Goal: Task Accomplishment & Management: Complete application form

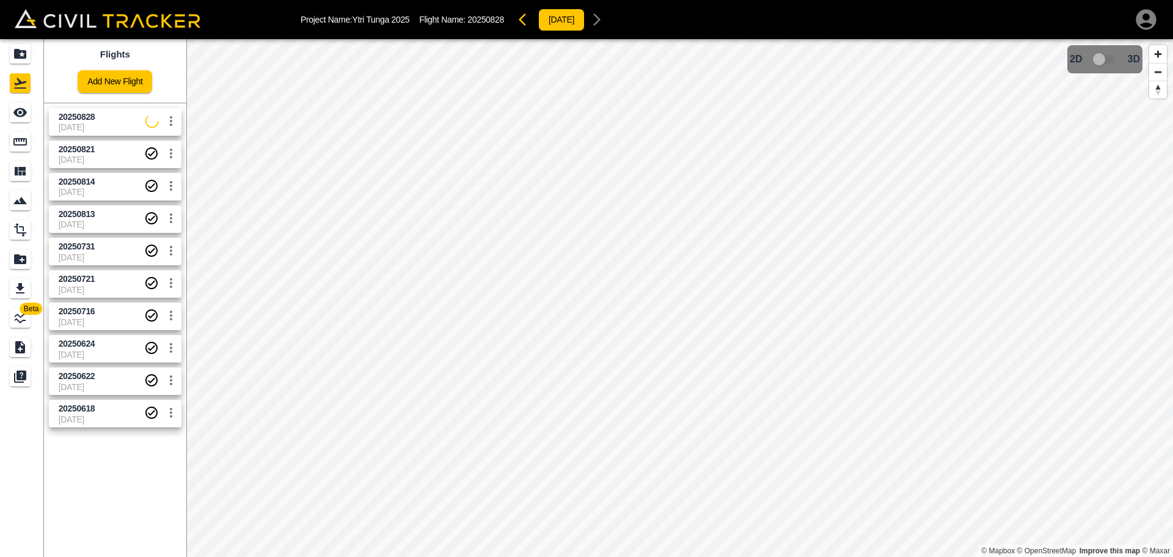
click at [180, 63] on div "Flights Add New Flight" at bounding box center [115, 71] width 142 height 64
click at [134, 80] on link "Add New Flight" at bounding box center [115, 81] width 75 height 23
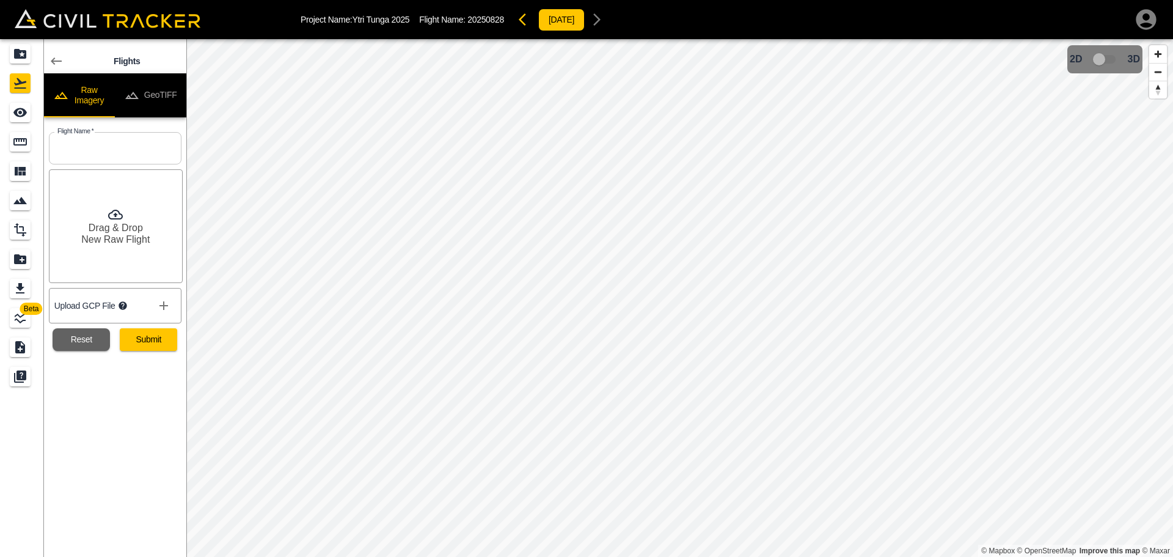
click at [117, 148] on input "text" at bounding box center [115, 148] width 133 height 32
click at [107, 150] on input "20250821" at bounding box center [115, 148] width 133 height 32
type input "20250829"
click at [166, 344] on button "Submit" at bounding box center [148, 339] width 57 height 23
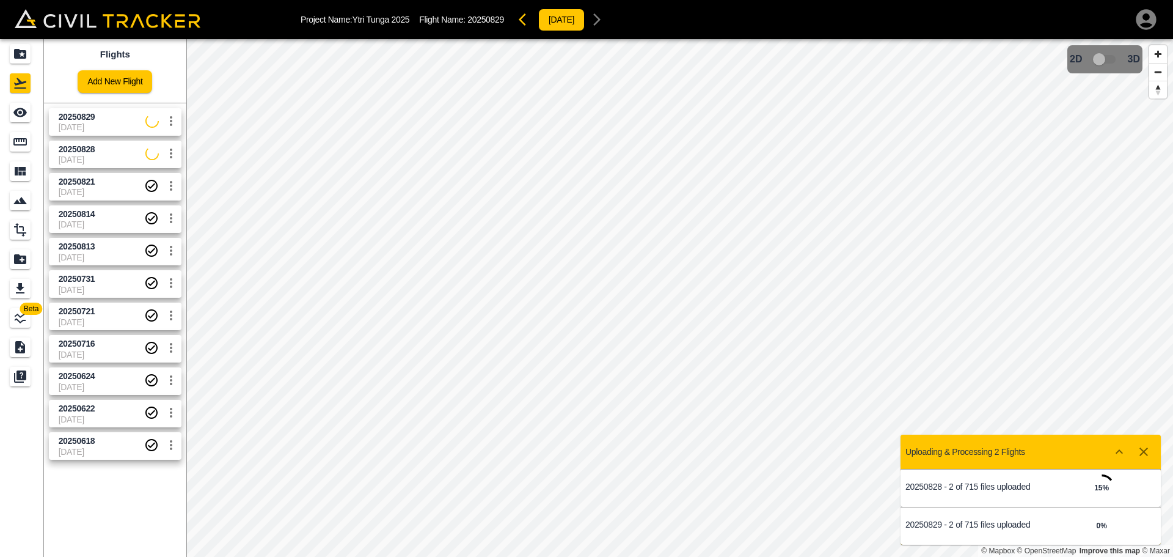
click at [1121, 453] on icon "Show more" at bounding box center [1119, 451] width 15 height 15
click at [1120, 452] on icon "Show more" at bounding box center [1119, 452] width 7 height 4
click at [175, 123] on icon "settings" at bounding box center [171, 121] width 15 height 15
click at [115, 119] on div at bounding box center [586, 278] width 1173 height 557
click at [175, 123] on icon "settings" at bounding box center [171, 121] width 15 height 15
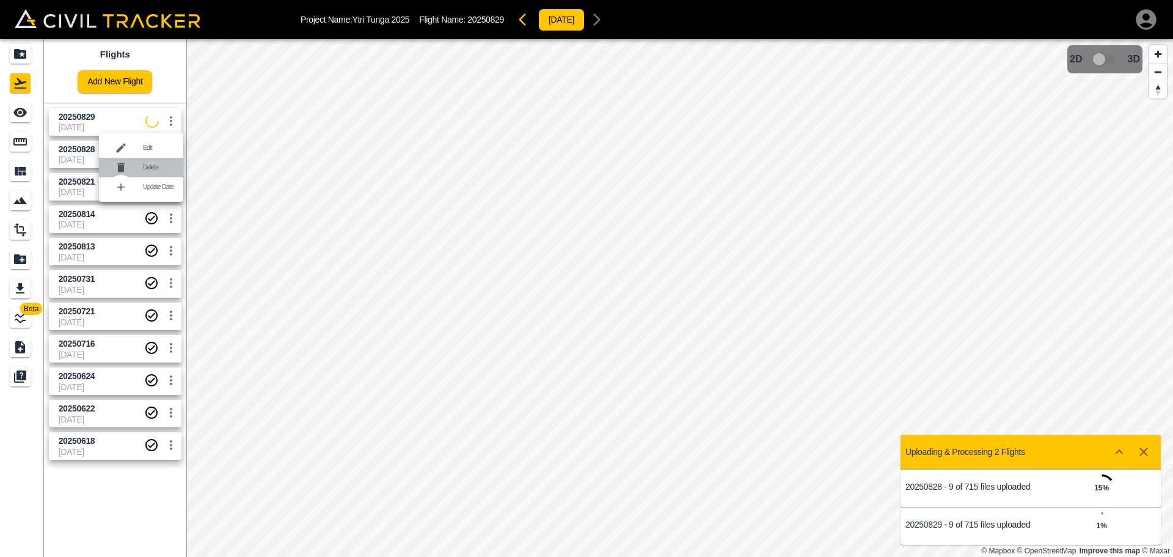
click at [146, 164] on h6 "Delete" at bounding box center [158, 167] width 31 height 7
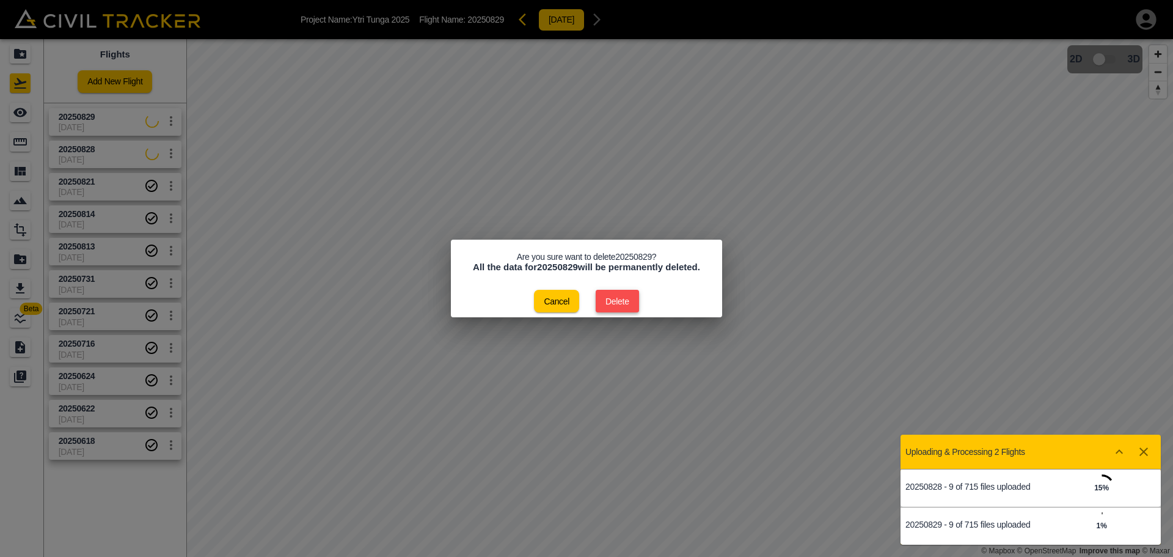
click at [631, 299] on button "Delete" at bounding box center [617, 301] width 43 height 23
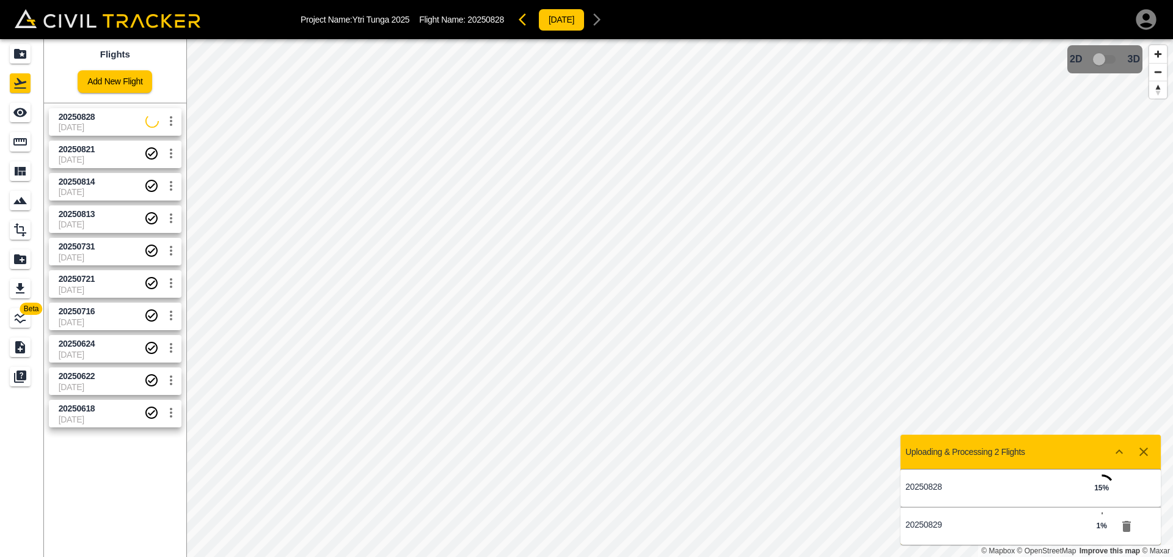
click at [1141, 453] on icon "button" at bounding box center [1144, 451] width 9 height 9
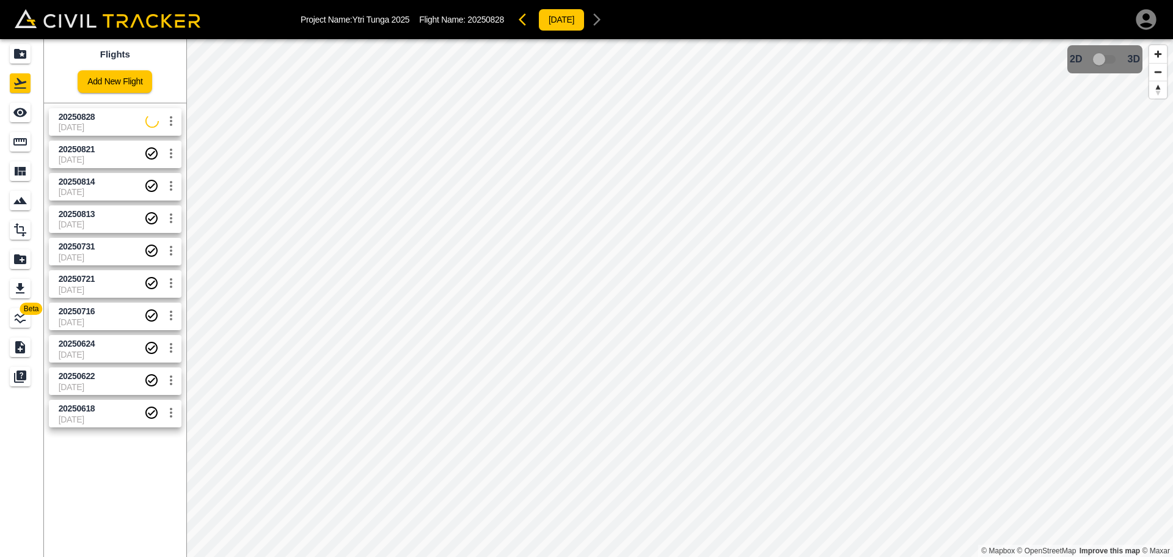
click at [93, 122] on span "[DATE]" at bounding box center [102, 127] width 87 height 10
click at [171, 121] on icon "settings" at bounding box center [171, 121] width 2 height 10
click at [152, 172] on li "Delete" at bounding box center [141, 168] width 84 height 20
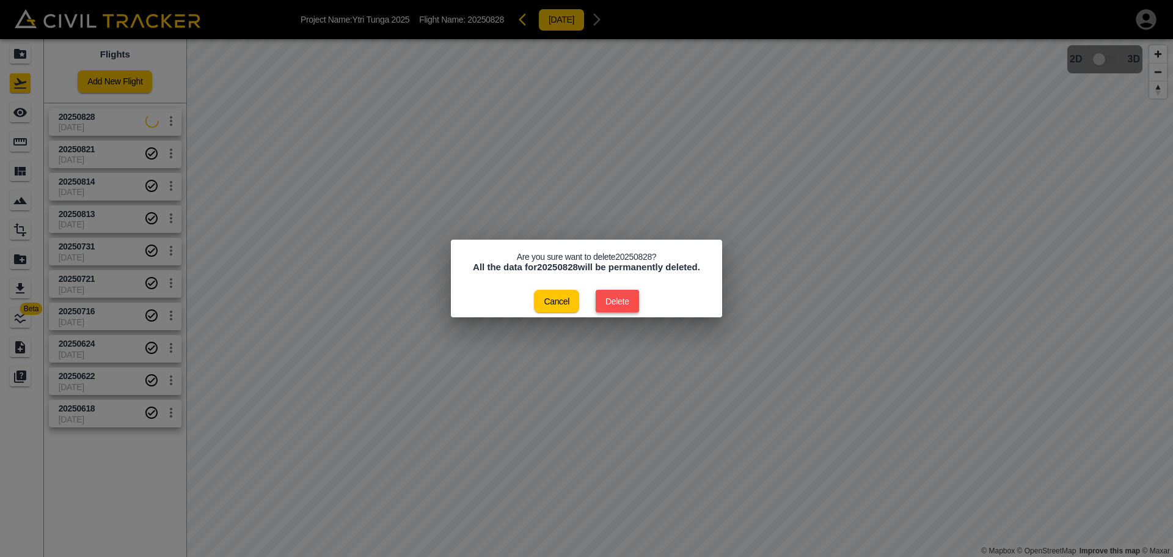
click at [617, 301] on button "Delete" at bounding box center [617, 301] width 43 height 23
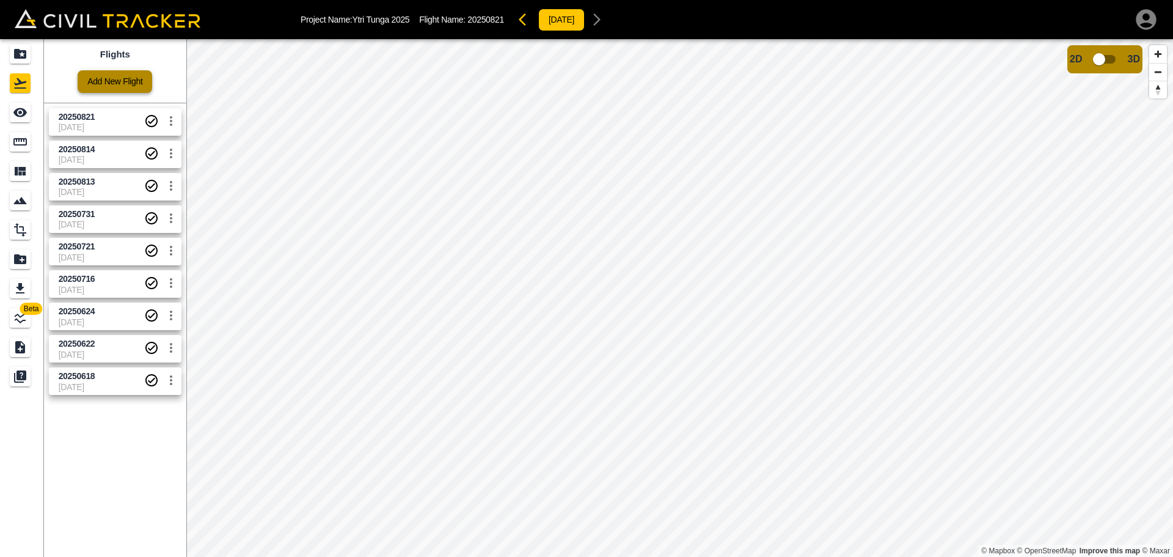
click at [122, 79] on link "Add New Flight" at bounding box center [115, 81] width 75 height 23
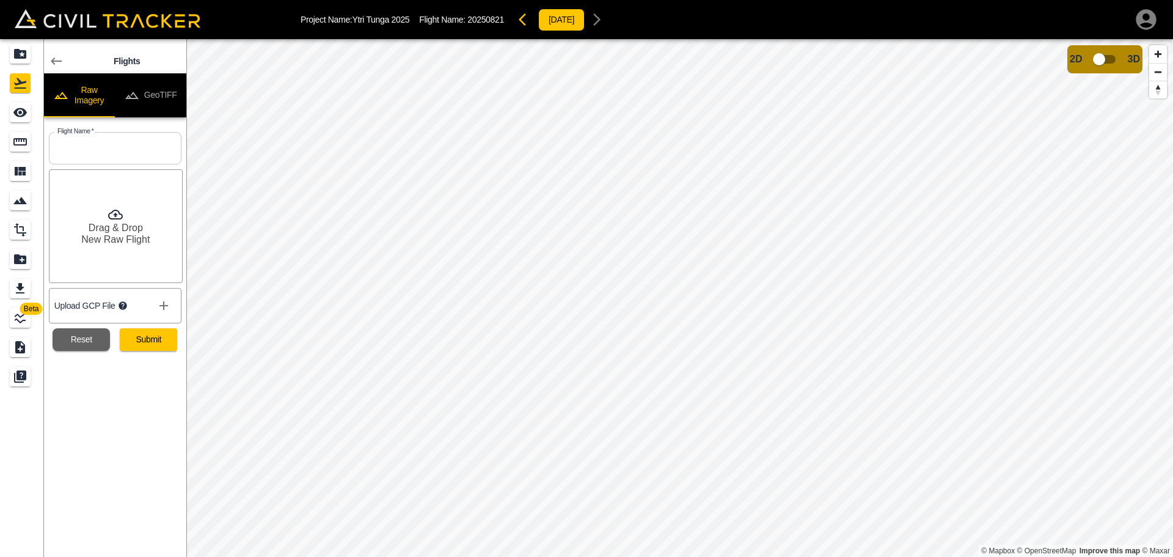
click at [129, 145] on input "text" at bounding box center [115, 148] width 133 height 32
click at [124, 155] on input "20250821" at bounding box center [115, 148] width 133 height 32
type input "20250828"
click at [120, 428] on div "Flights Raw Imagery GeoTIFF Flight Name   * 20250828 Flight Name * Drag & Drop …" at bounding box center [115, 298] width 142 height 518
click at [168, 340] on button "Submit" at bounding box center [148, 339] width 57 height 23
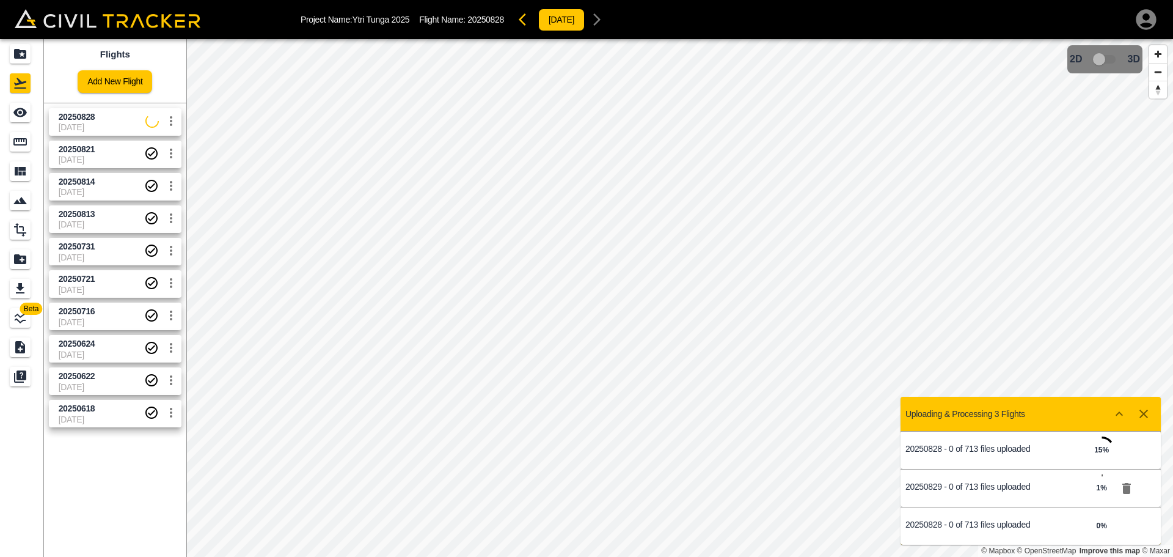
click at [1128, 490] on icon "button" at bounding box center [1126, 488] width 9 height 11
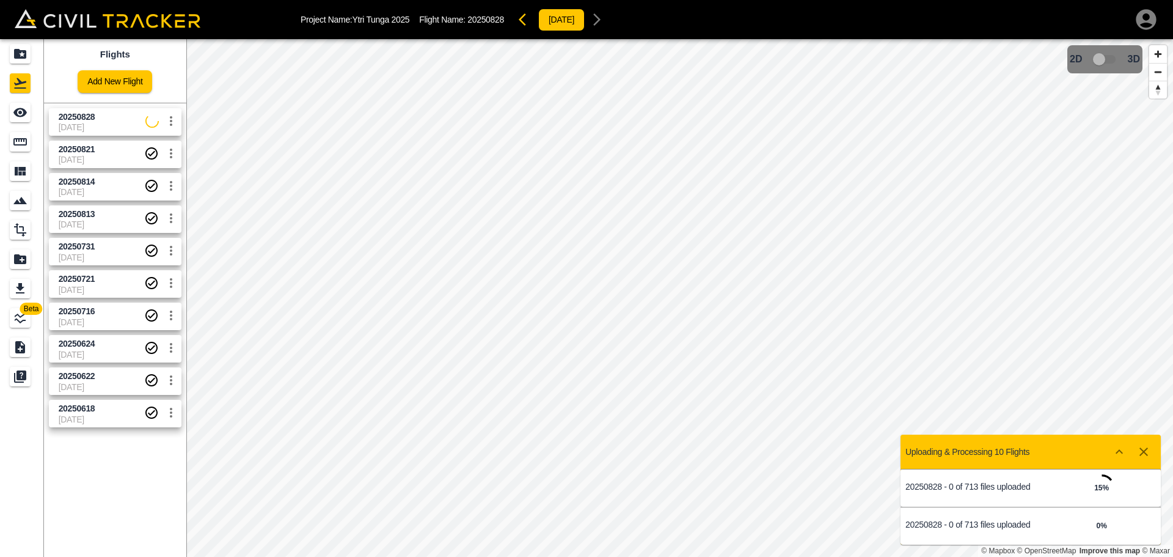
click at [973, 521] on p "20250828 - 0 of 713 files uploaded" at bounding box center [967, 524] width 125 height 10
click at [1116, 448] on icon "Show more" at bounding box center [1119, 451] width 15 height 15
click at [1118, 455] on icon "Show more" at bounding box center [1119, 451] width 15 height 15
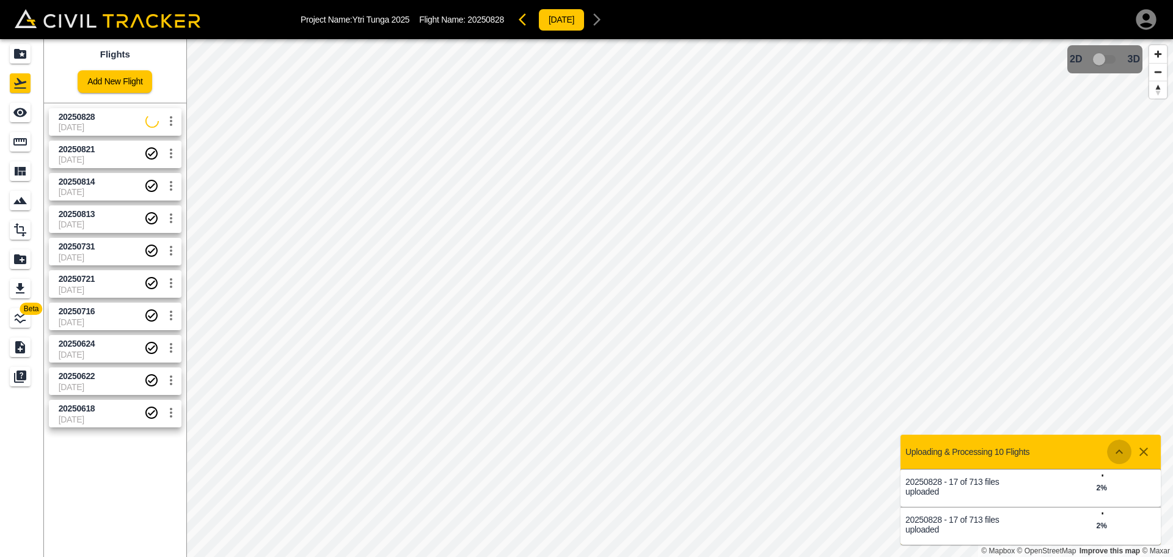
click at [1118, 455] on icon "Show more" at bounding box center [1119, 451] width 15 height 15
